Goal: Task Accomplishment & Management: Manage account settings

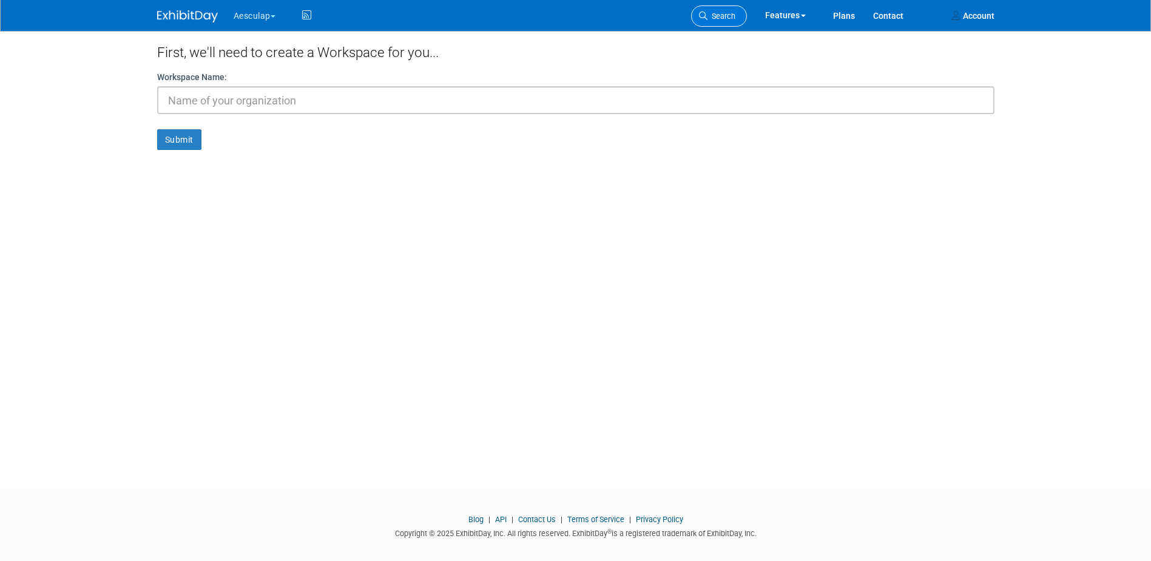
click at [714, 14] on span "Search" at bounding box center [722, 16] width 28 height 9
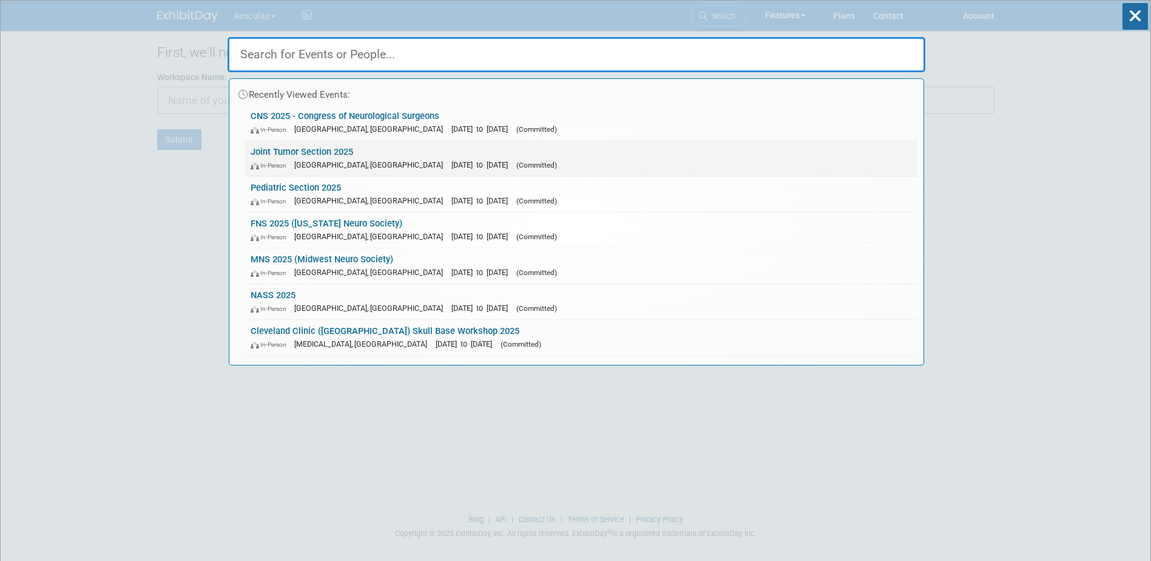
click at [298, 149] on link "Joint Tumor Section 2025 In-Person [GEOGRAPHIC_DATA], [GEOGRAPHIC_DATA] [DATE] …" at bounding box center [581, 158] width 673 height 35
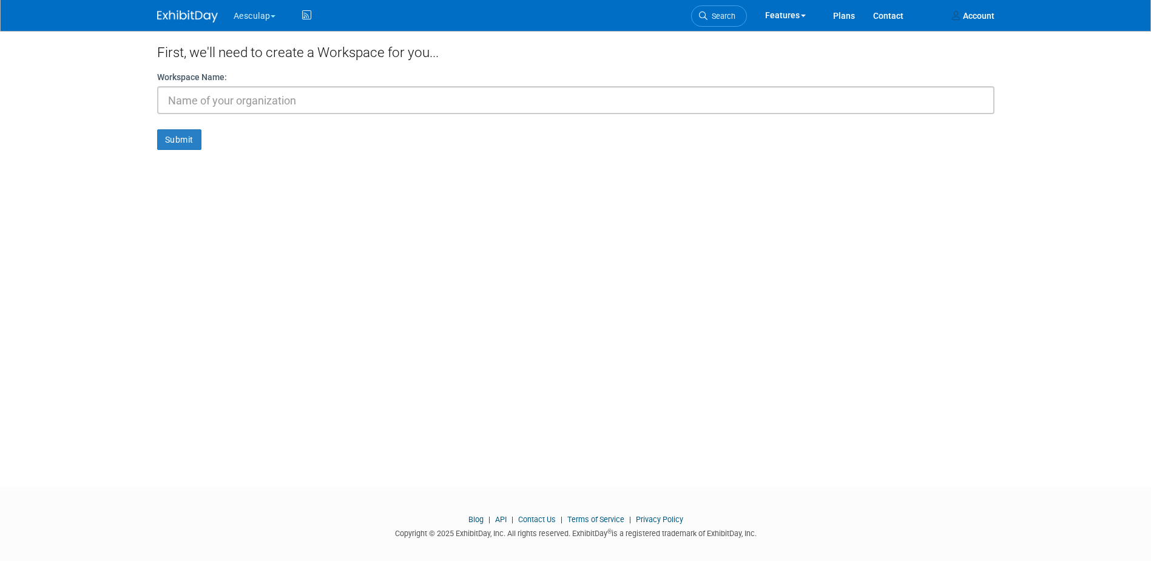
click at [238, 16] on button "Aesculap" at bounding box center [261, 13] width 58 height 27
click at [268, 91] on link "Aesculap" at bounding box center [276, 91] width 87 height 17
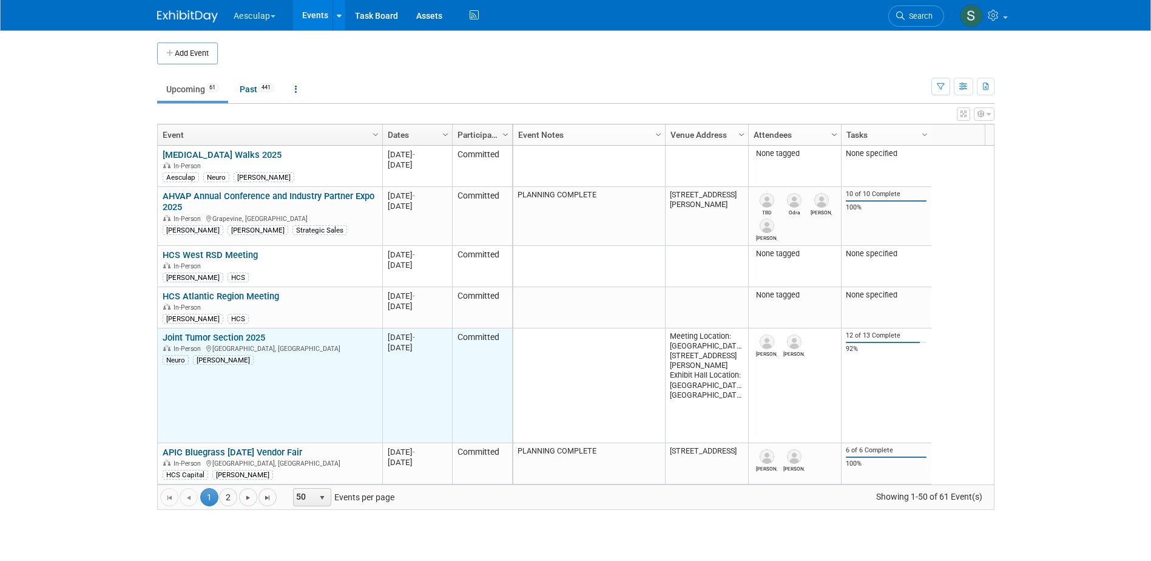
click at [220, 337] on link "Joint Tumor Section 2025" at bounding box center [214, 337] width 103 height 11
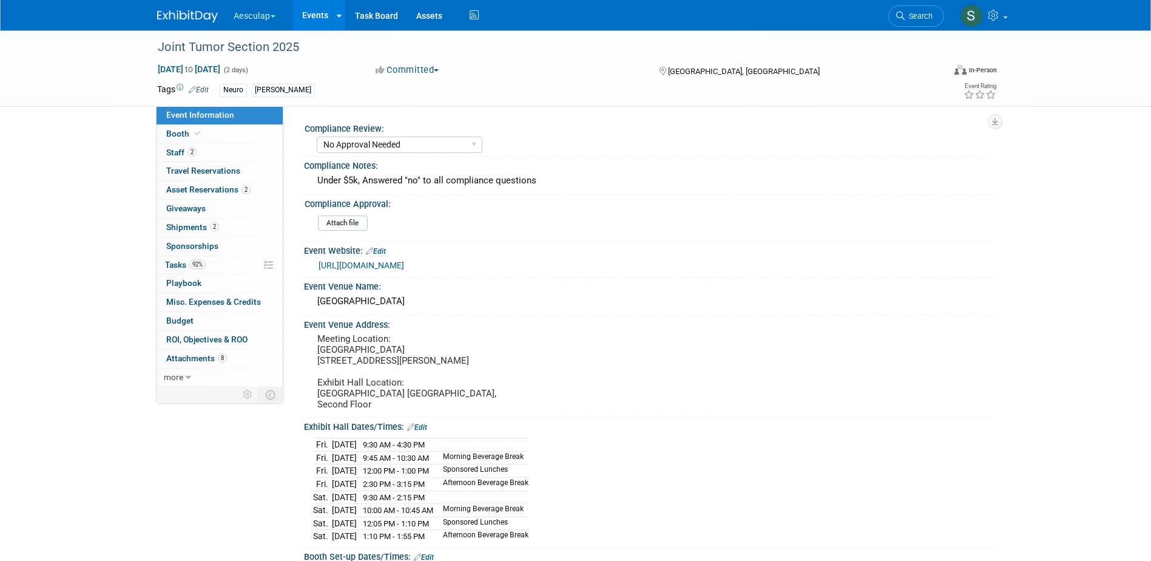
select select "No Approval Needed"
select select "Neuro"
click at [180, 160] on link "2 Staff 2" at bounding box center [220, 153] width 126 height 18
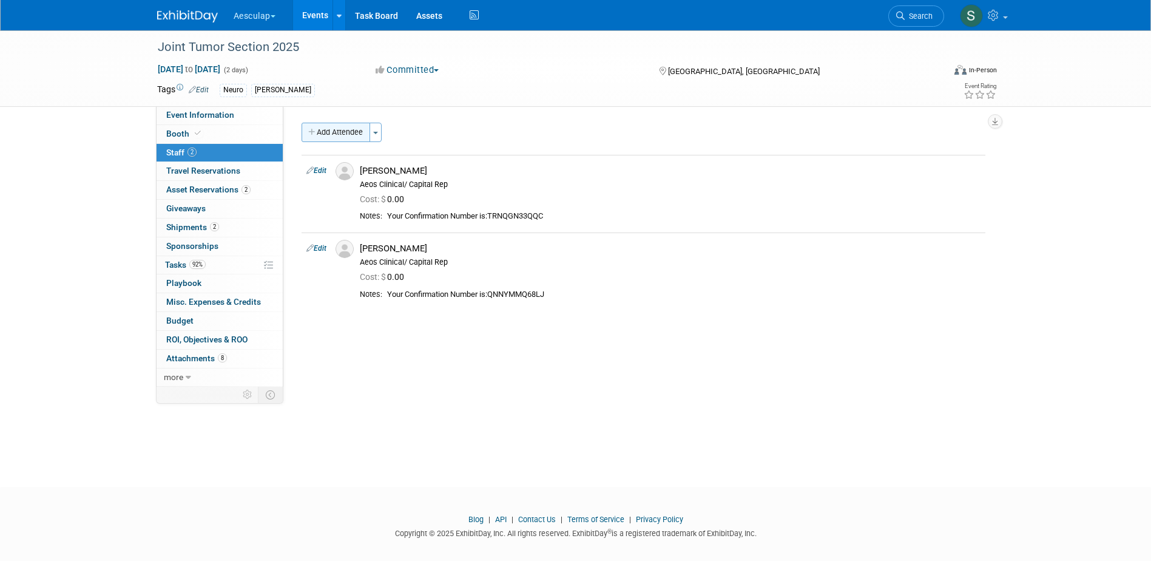
click at [347, 139] on button "Add Attendee" at bounding box center [336, 132] width 69 height 19
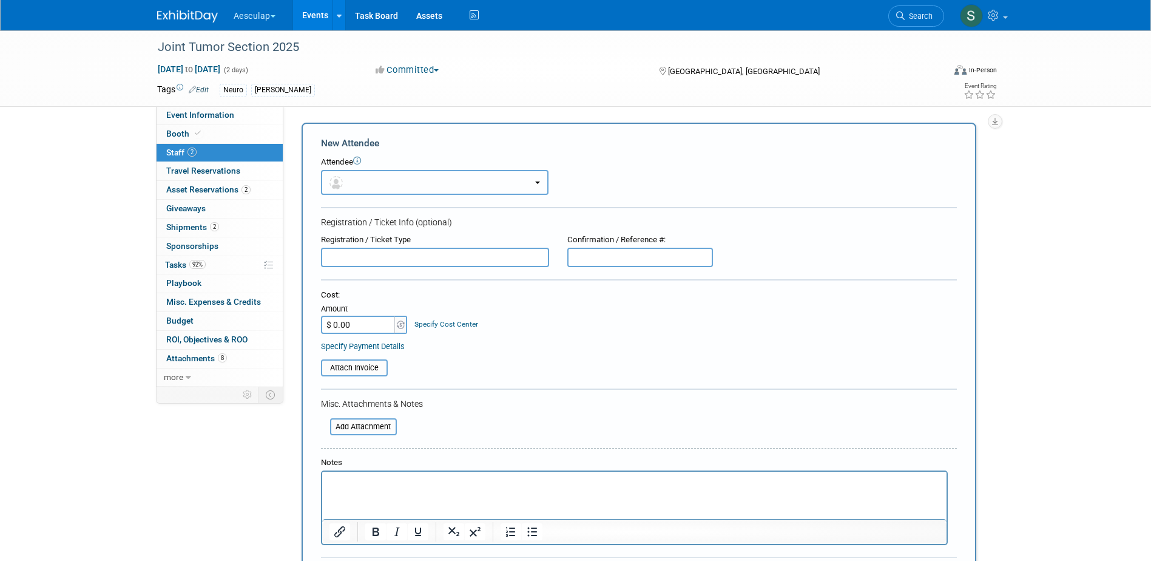
click at [391, 178] on button "button" at bounding box center [435, 182] width 228 height 25
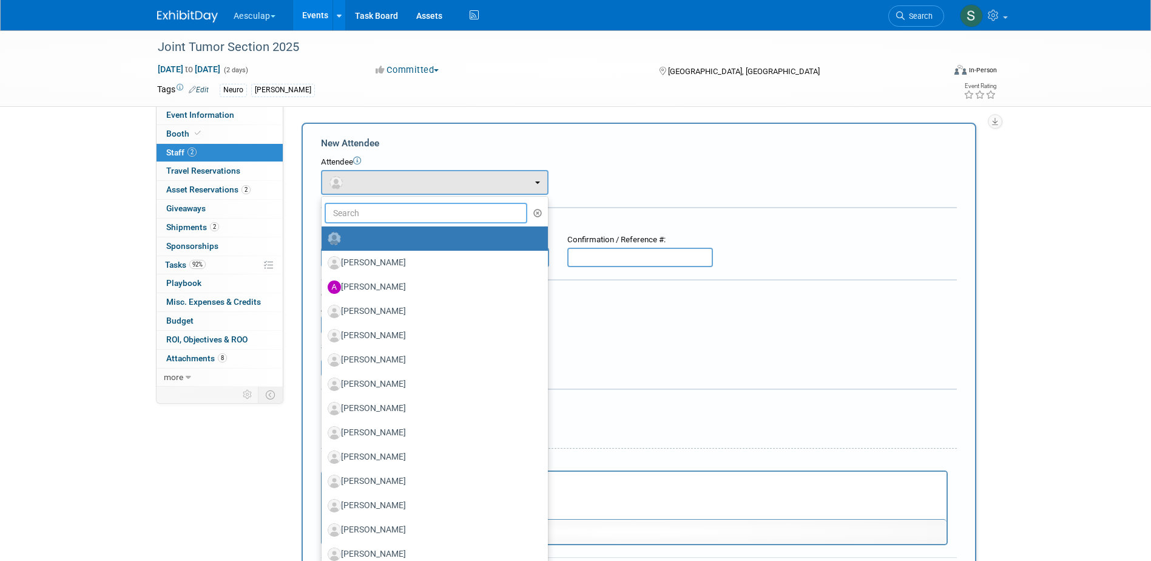
click at [385, 215] on input "text" at bounding box center [426, 213] width 203 height 21
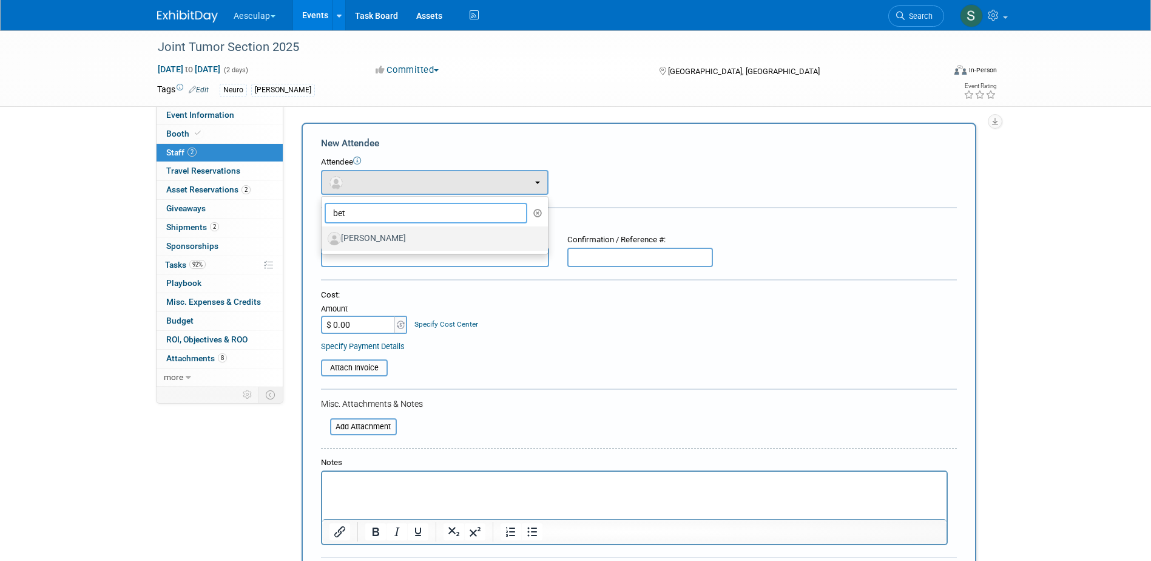
type input "bet"
click at [385, 239] on label "[PERSON_NAME]" at bounding box center [432, 238] width 208 height 19
click at [323, 239] on input "[PERSON_NAME]" at bounding box center [320, 237] width 8 height 8
select select "639e5b2d-42ad-4b11-a73f-83139e78a9a9"
select select "400"
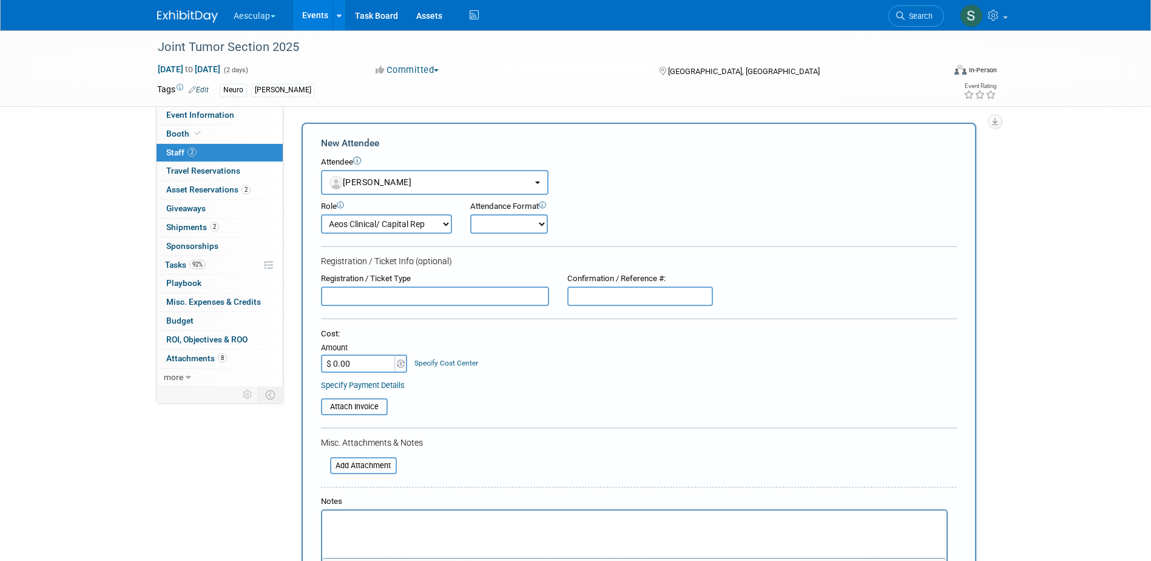
click at [400, 527] on html at bounding box center [634, 518] width 625 height 17
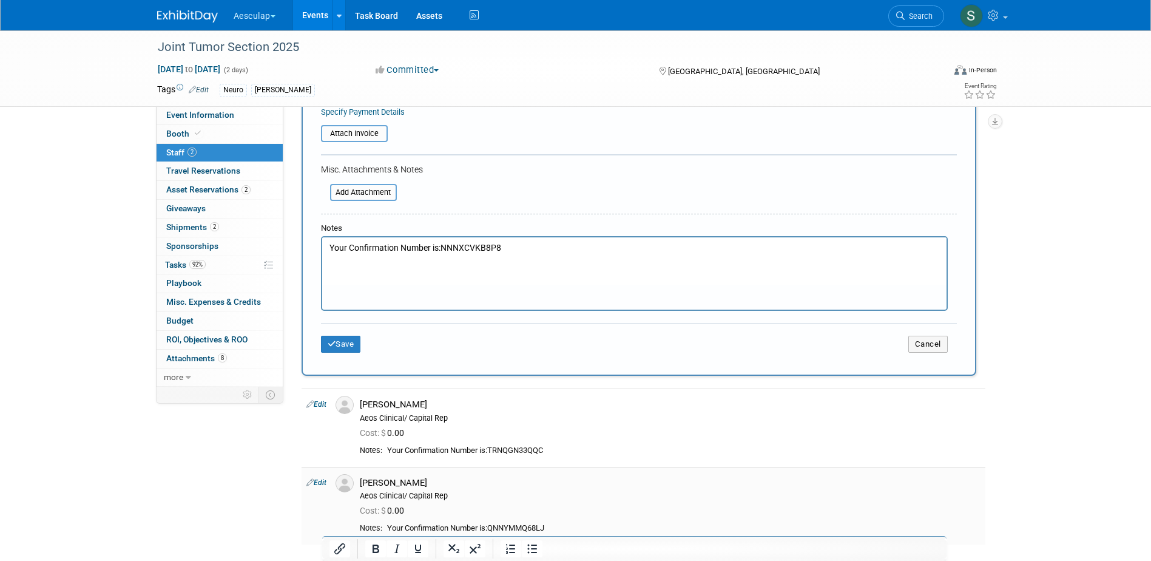
scroll to position [303, 0]
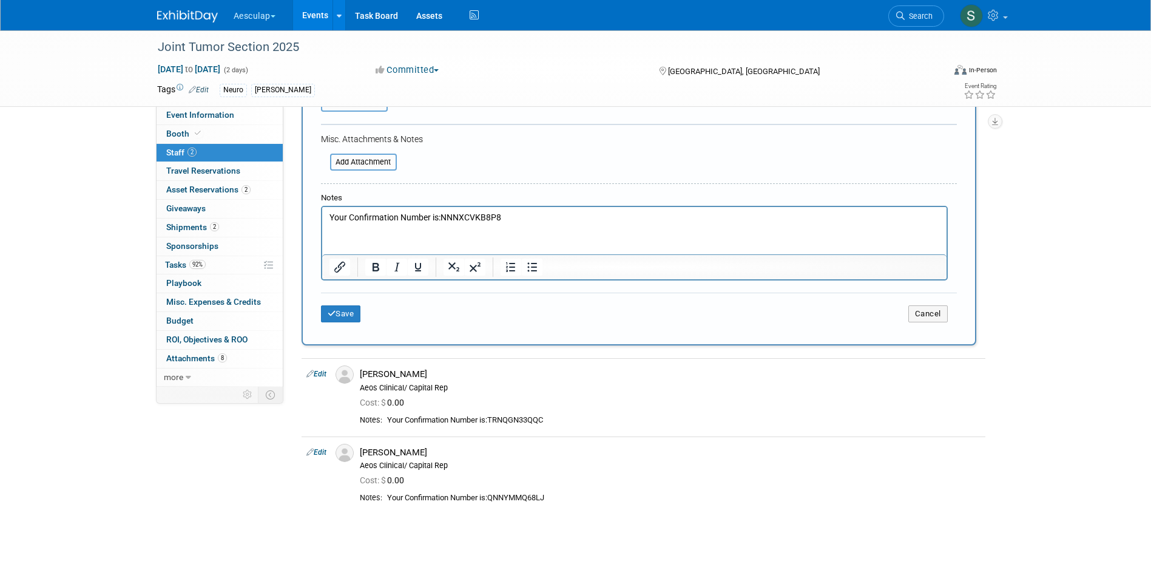
click at [439, 220] on p "Your Confirmation Number is:NNNXCVKB8P8" at bounding box center [634, 218] width 611 height 12
click at [328, 316] on icon "submit" at bounding box center [332, 314] width 8 height 8
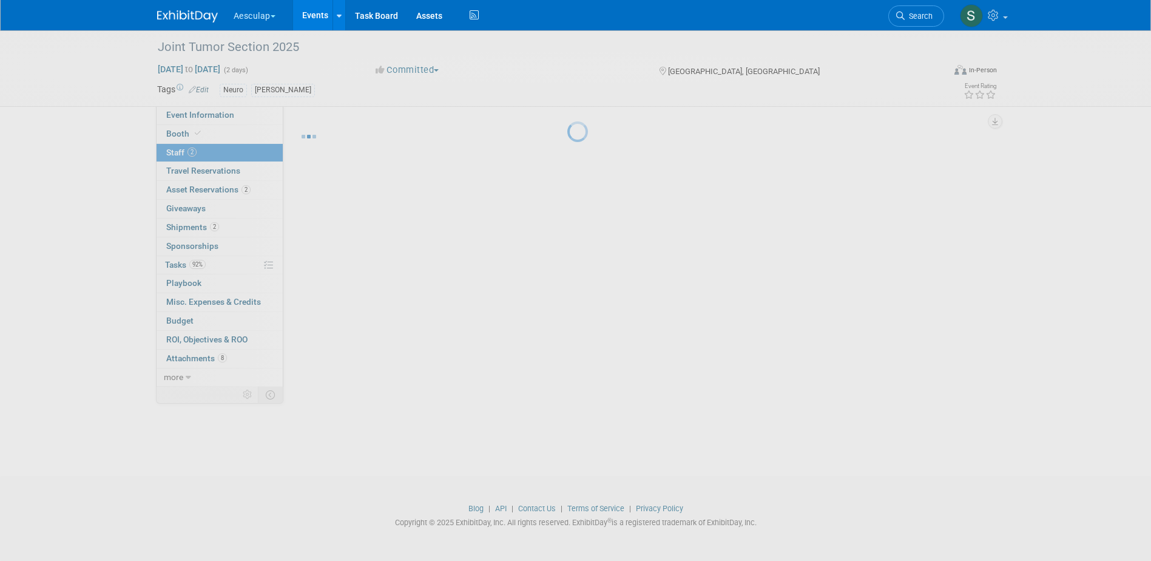
scroll to position [11, 0]
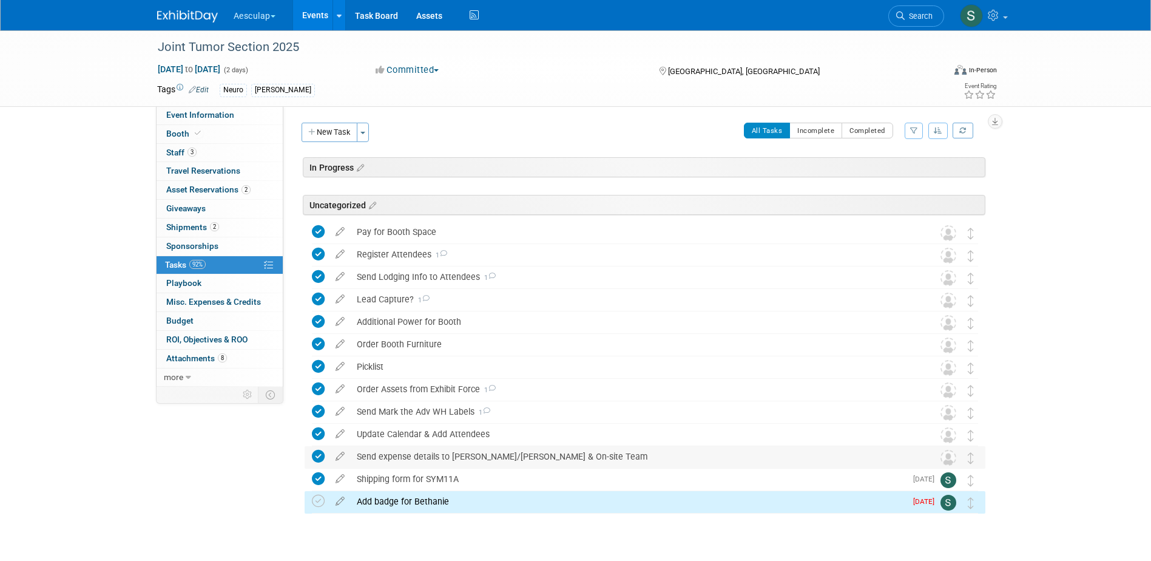
scroll to position [27, 0]
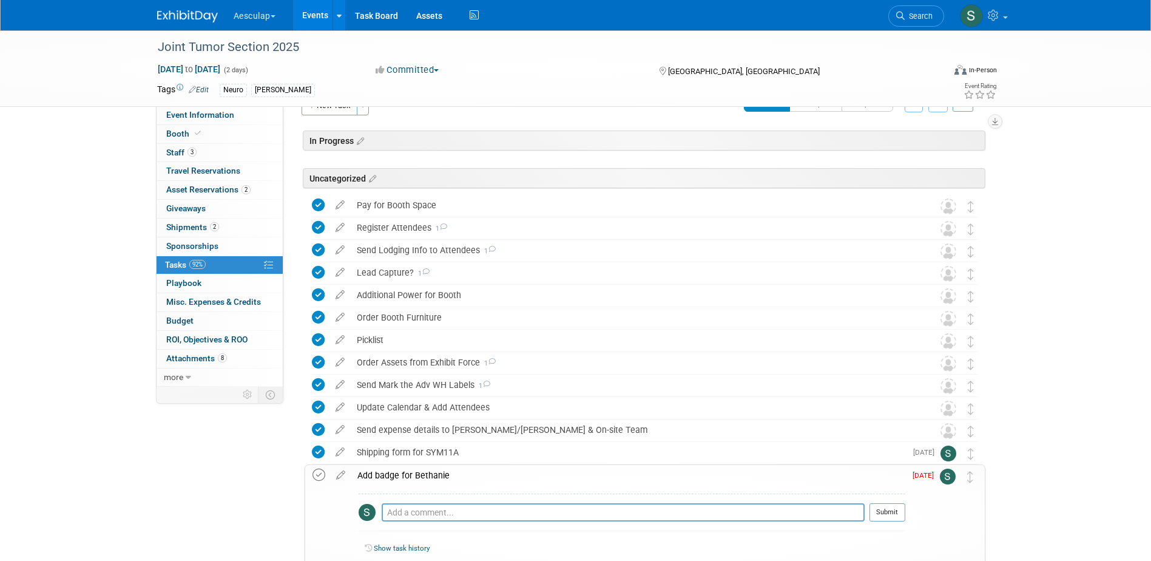
click at [321, 476] on icon at bounding box center [319, 475] width 13 height 13
click at [432, 476] on div "Add badge for Bethanie" at bounding box center [628, 475] width 554 height 21
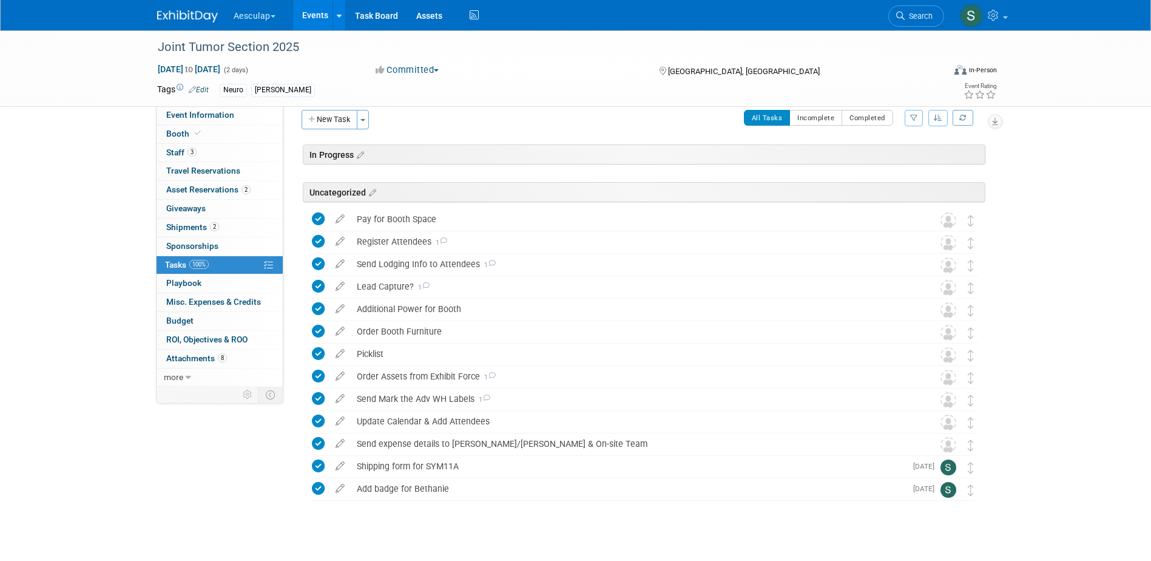
scroll to position [0, 0]
